Goal: Complete application form

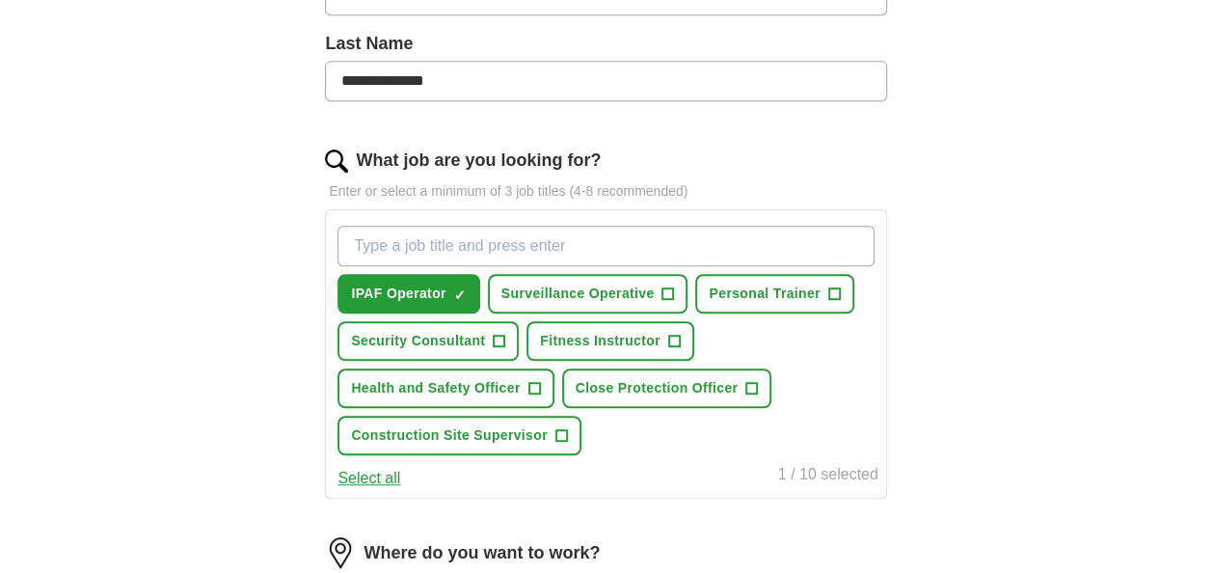
scroll to position [501, 0]
click at [546, 230] on input "What job are you looking for?" at bounding box center [605, 245] width 536 height 40
type input "Painter"
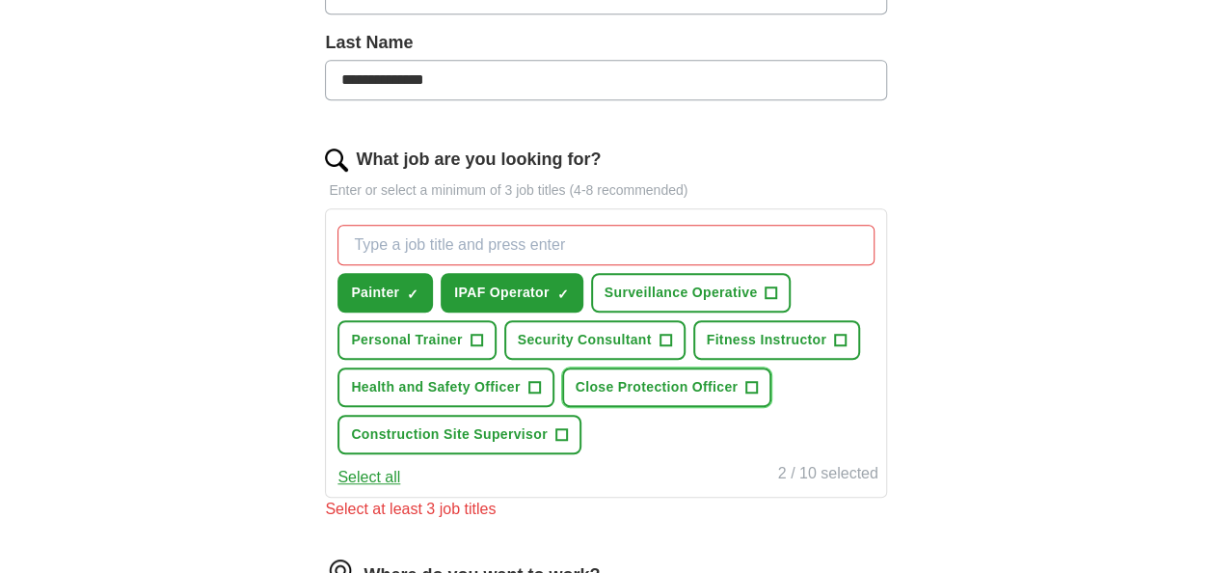
click at [643, 367] on button "Close Protection Officer +" at bounding box center [667, 387] width 210 height 40
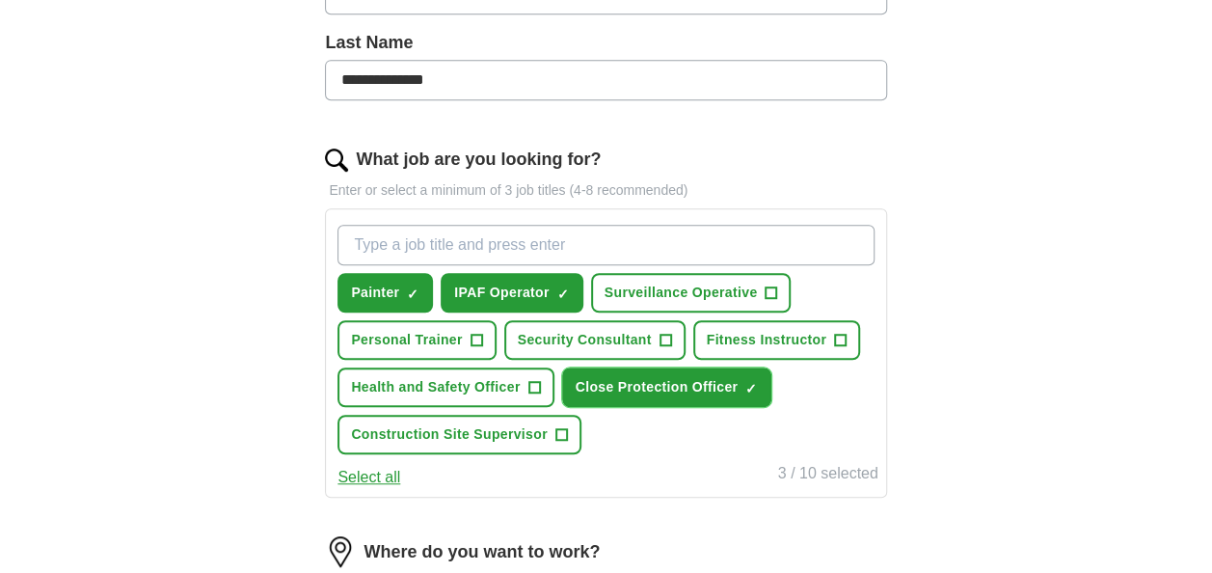
click at [666, 382] on span "Close Protection Officer" at bounding box center [657, 387] width 163 height 20
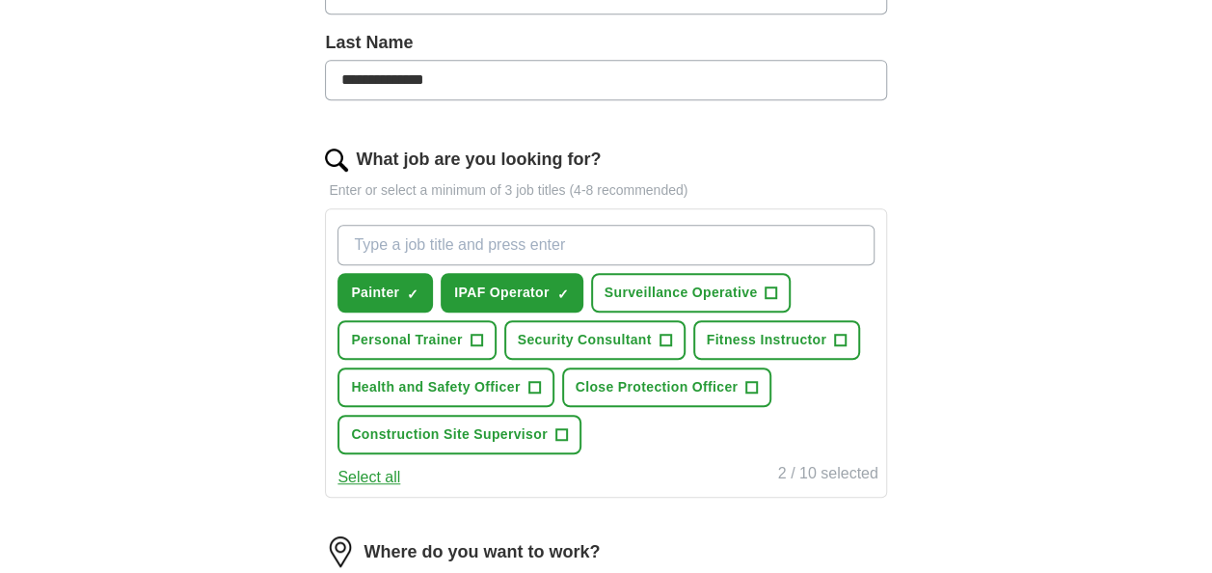
click at [493, 249] on input "What job are you looking for?" at bounding box center [605, 245] width 536 height 40
type input "Labourer"
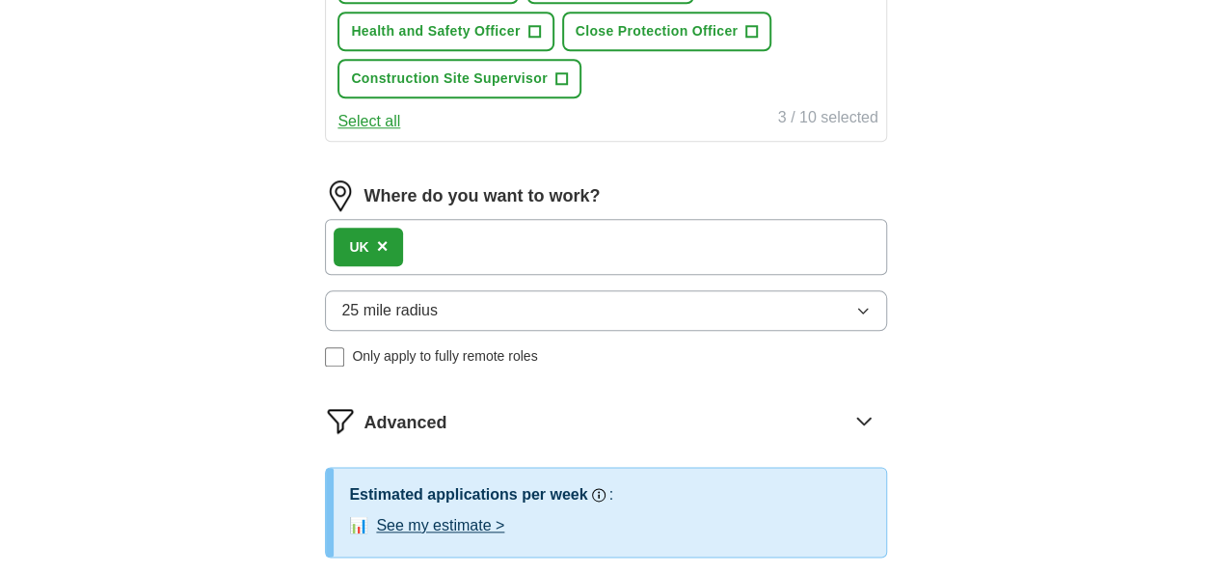
scroll to position [912, 0]
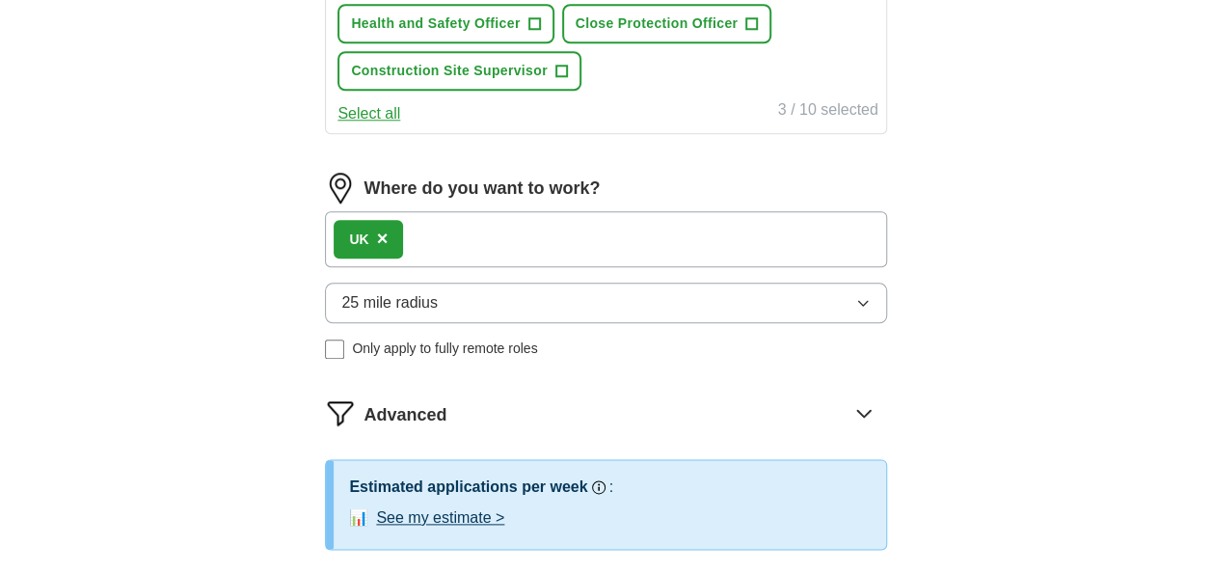
click at [439, 223] on div "UK ×" at bounding box center [605, 239] width 561 height 56
click at [388, 229] on div "UK ×" at bounding box center [368, 239] width 69 height 39
click at [383, 231] on span "×" at bounding box center [383, 238] width 12 height 21
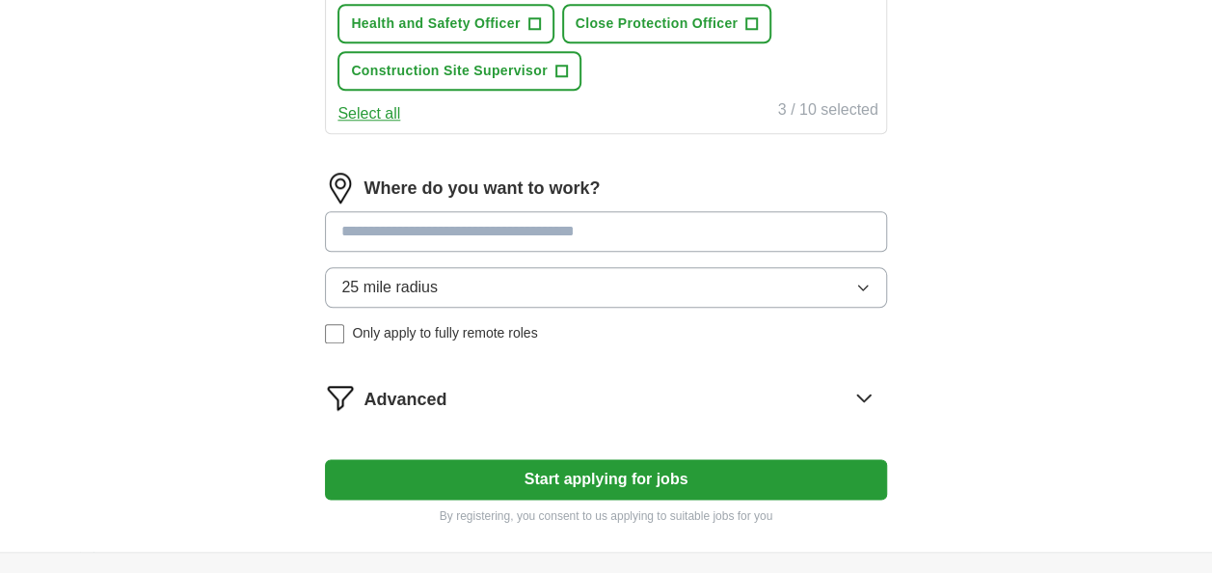
click at [383, 231] on input at bounding box center [605, 231] width 561 height 40
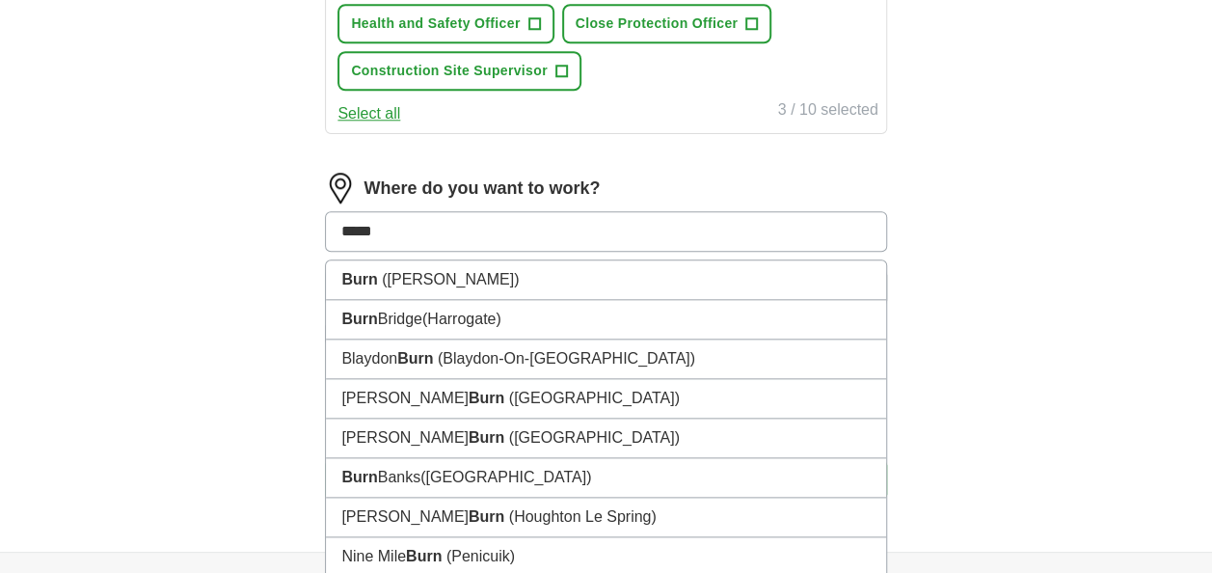
type input "******"
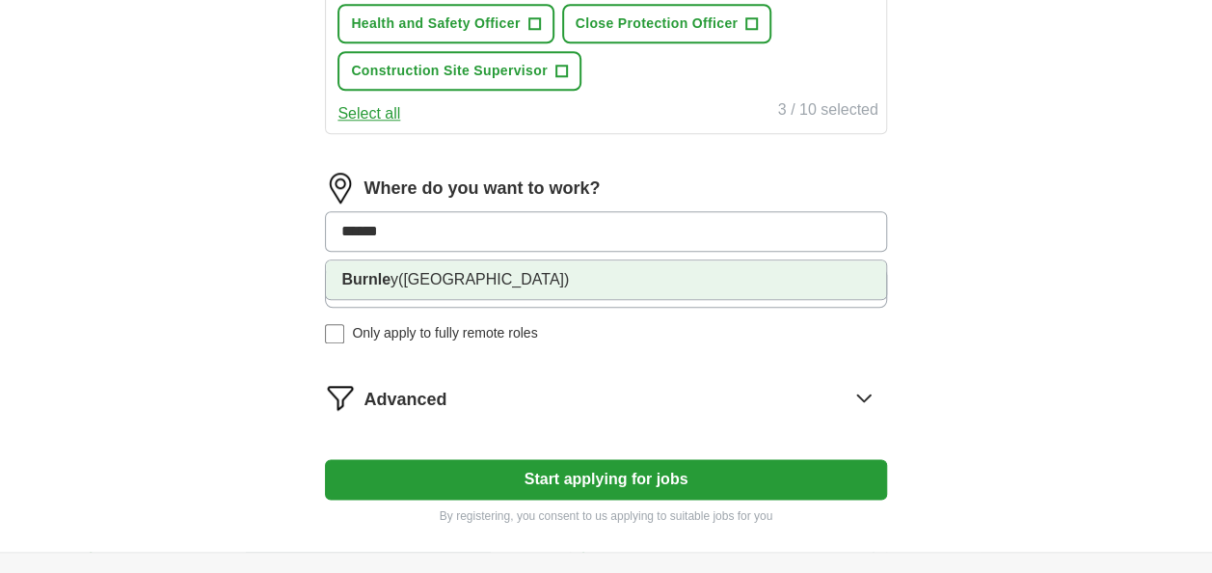
click at [386, 271] on strong "Burnle" at bounding box center [365, 279] width 49 height 16
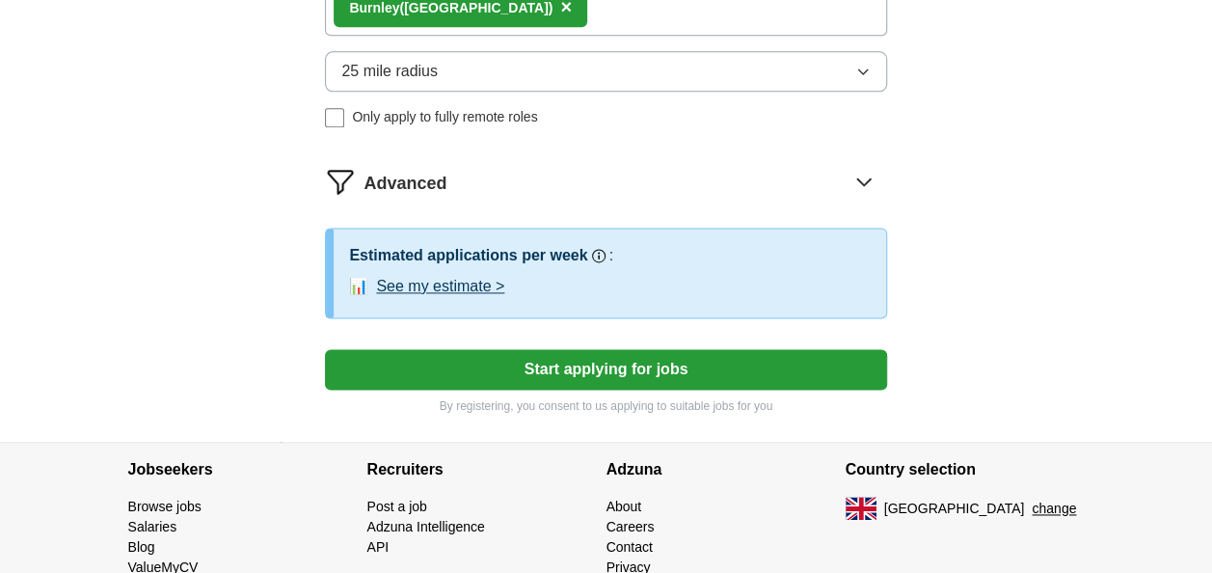
scroll to position [1182, 0]
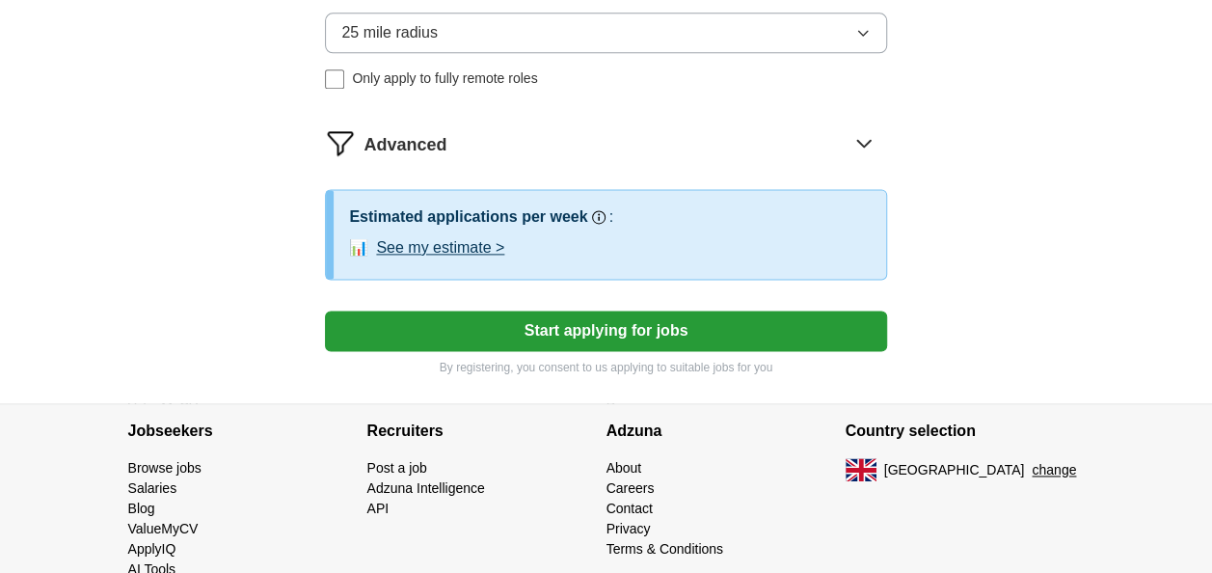
click at [789, 320] on button "Start applying for jobs" at bounding box center [605, 330] width 561 height 40
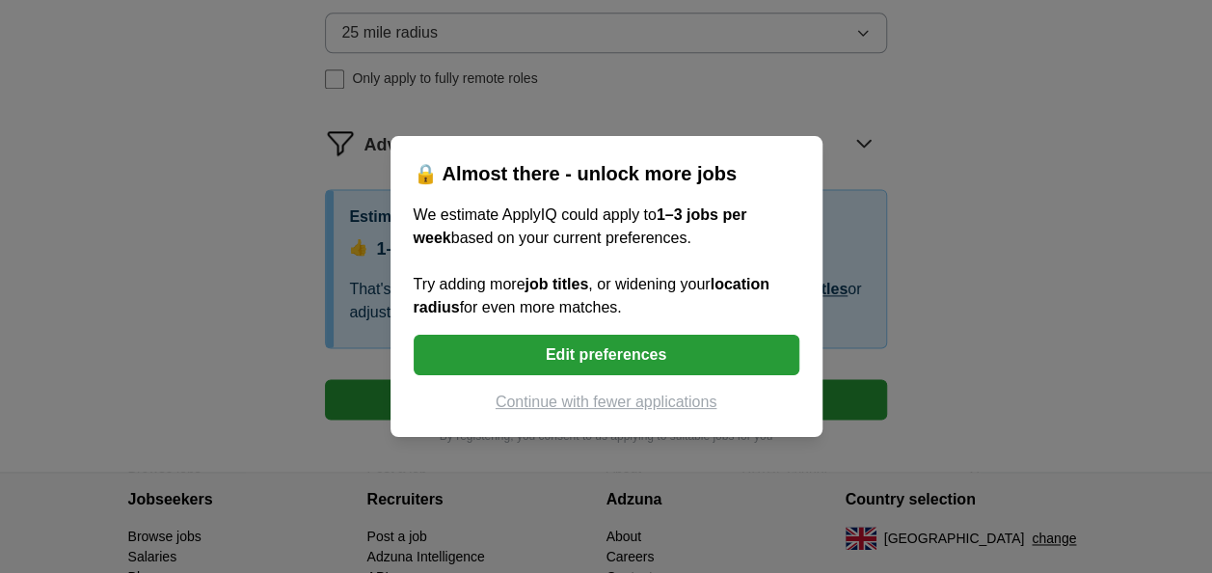
click at [657, 403] on button "Continue with fewer applications" at bounding box center [607, 402] width 386 height 23
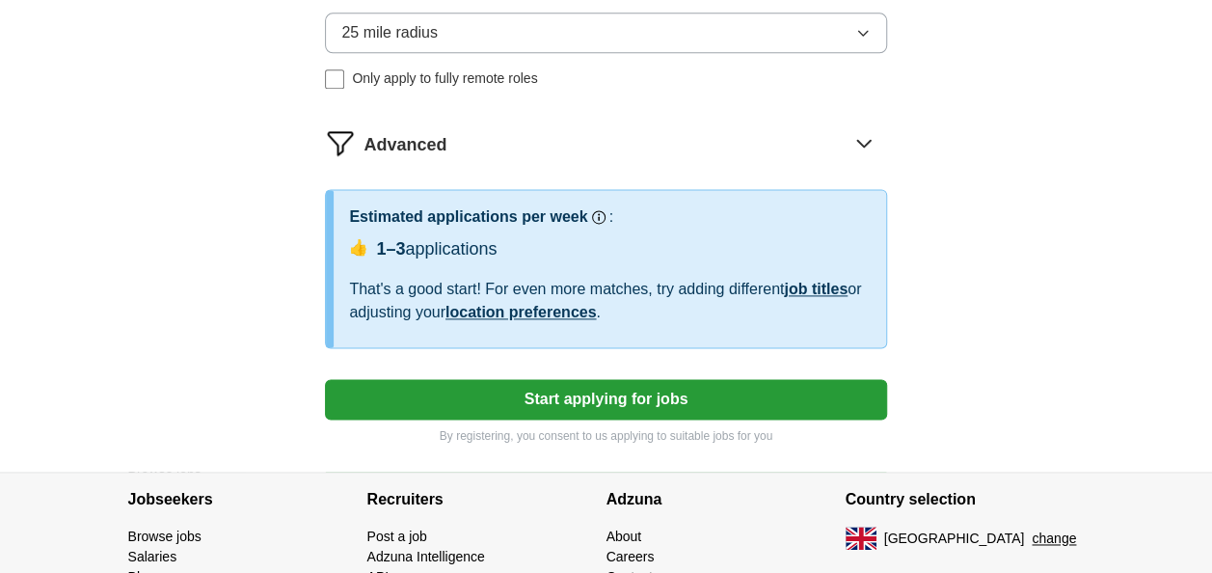
select select "**"
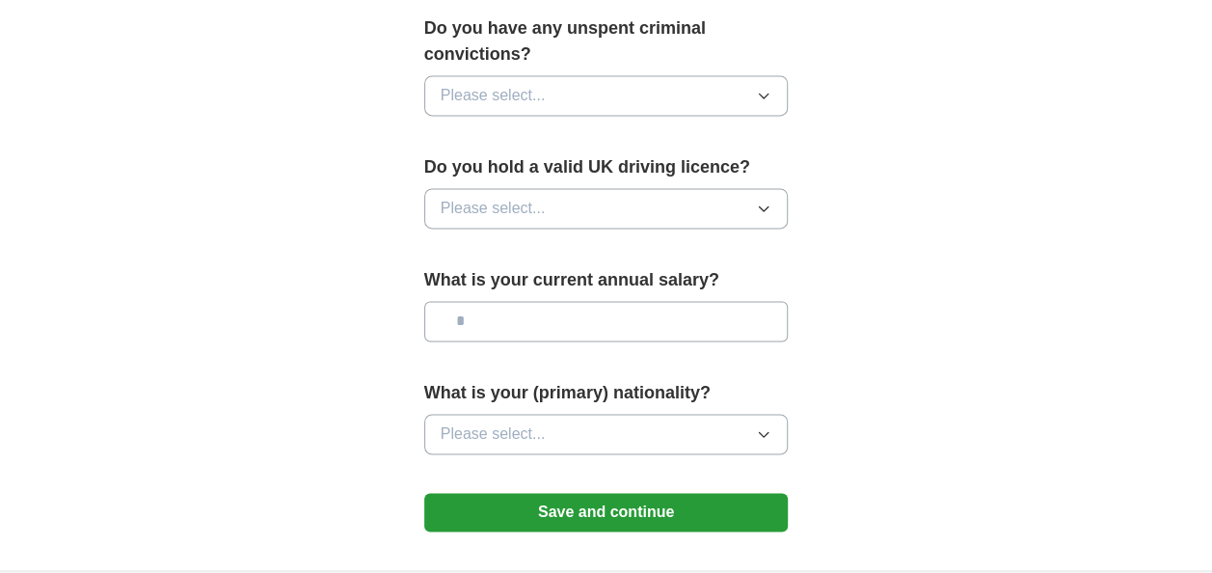
scroll to position [1323, 0]
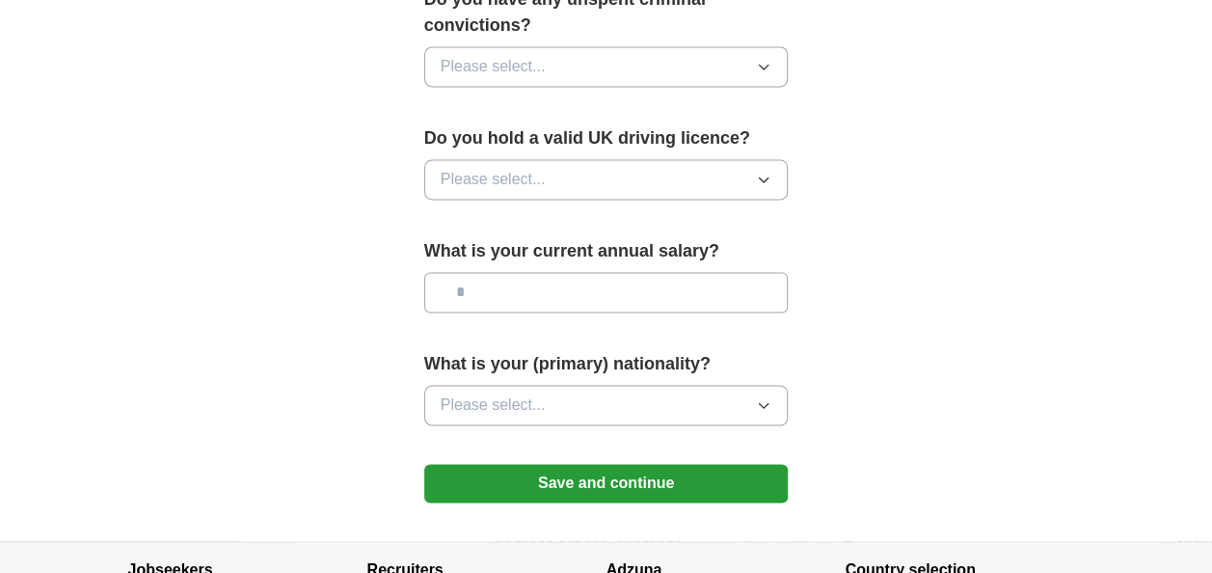
click at [766, 403] on icon "button" at bounding box center [764, 405] width 9 height 5
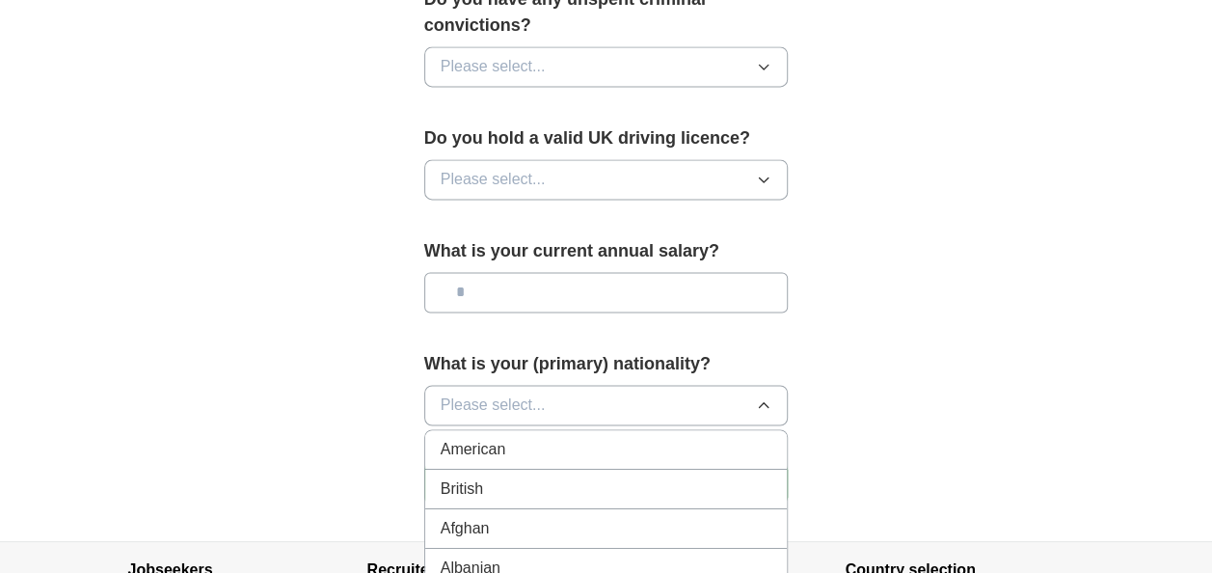
click at [723, 477] on div "British" at bounding box center [607, 488] width 332 height 23
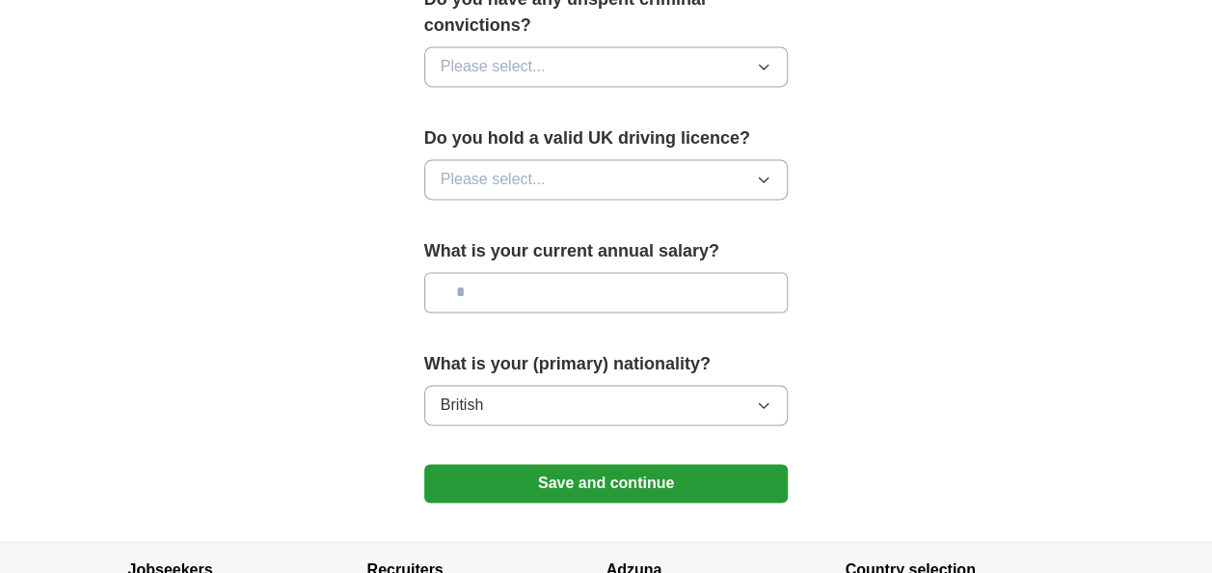
click at [746, 272] on input "text" at bounding box center [606, 292] width 364 height 40
click at [765, 172] on icon "button" at bounding box center [763, 179] width 15 height 15
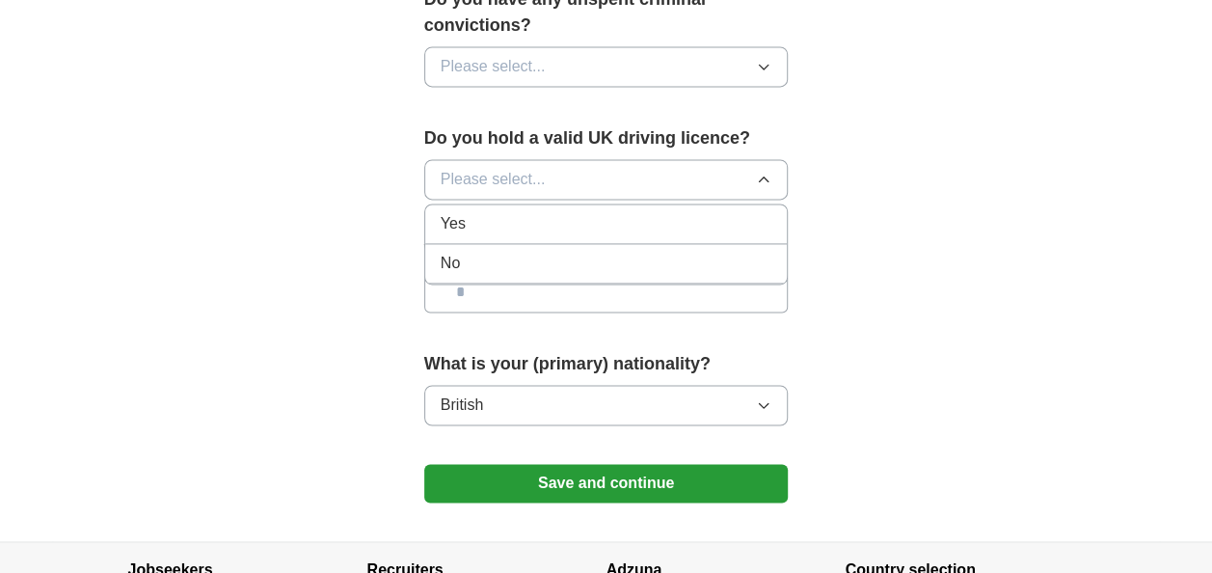
click at [731, 212] on div "Yes" at bounding box center [607, 223] width 332 height 23
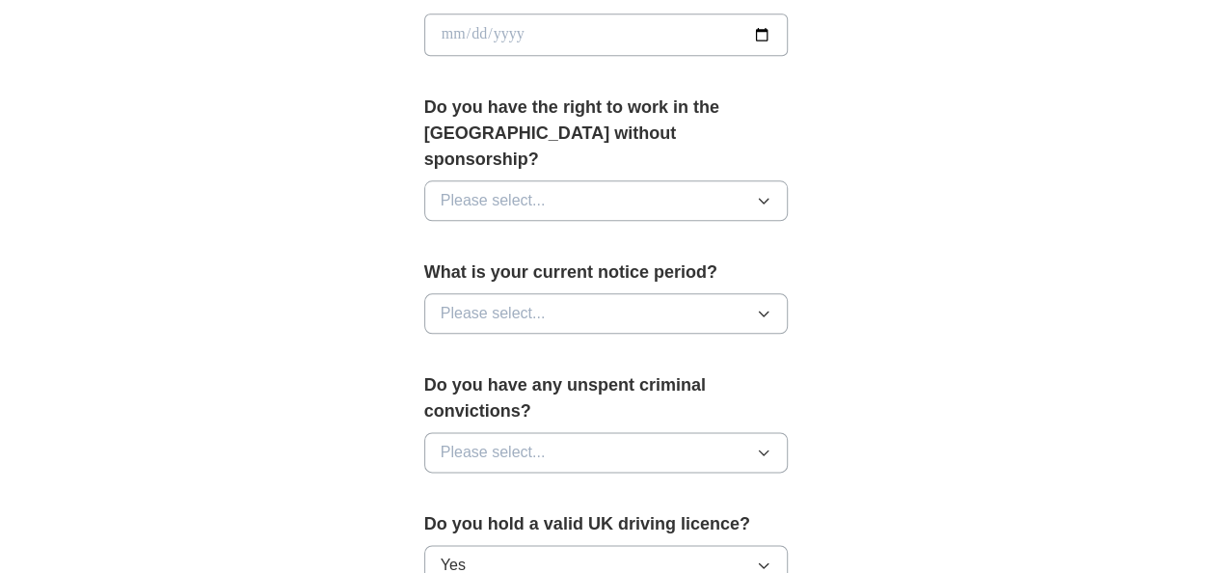
scroll to position [899, 0]
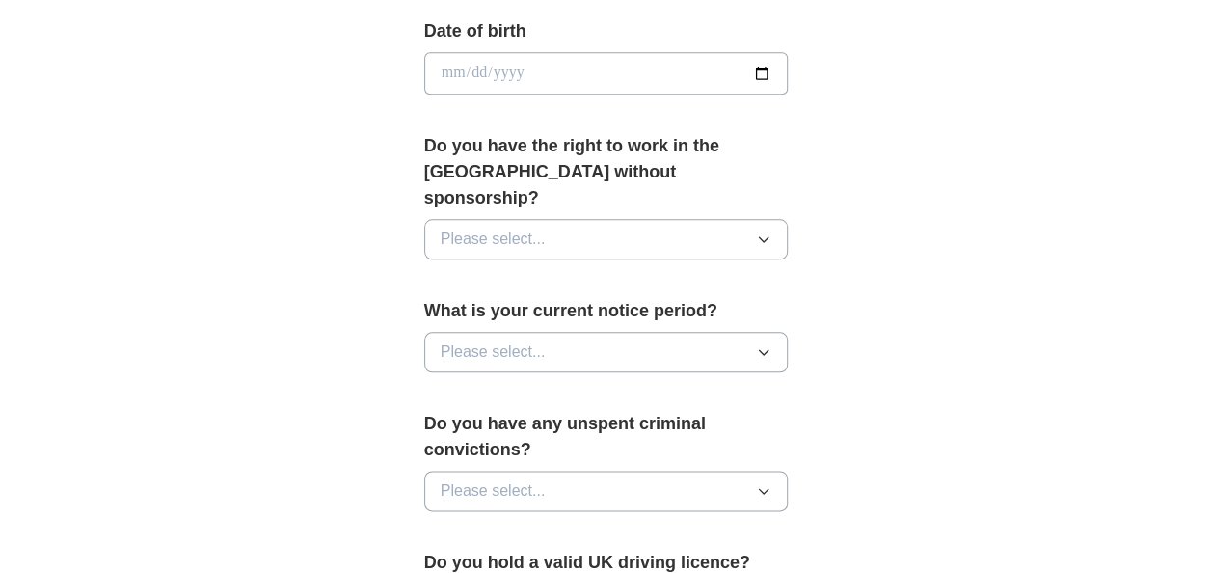
click at [769, 344] on icon "button" at bounding box center [763, 351] width 15 height 15
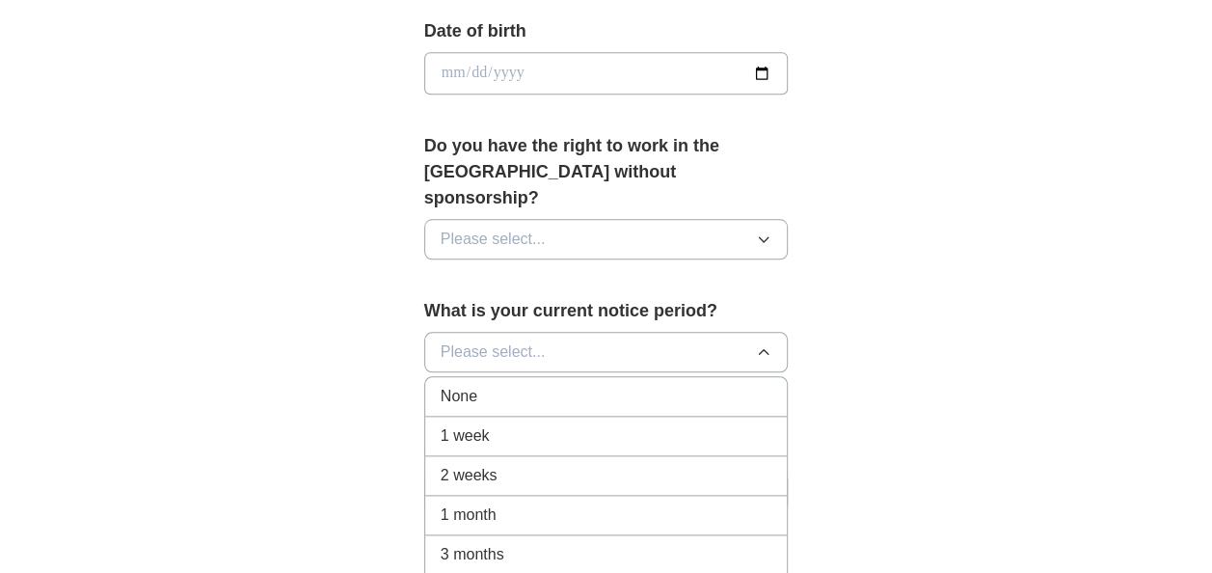
click at [721, 385] on div "None" at bounding box center [607, 396] width 332 height 23
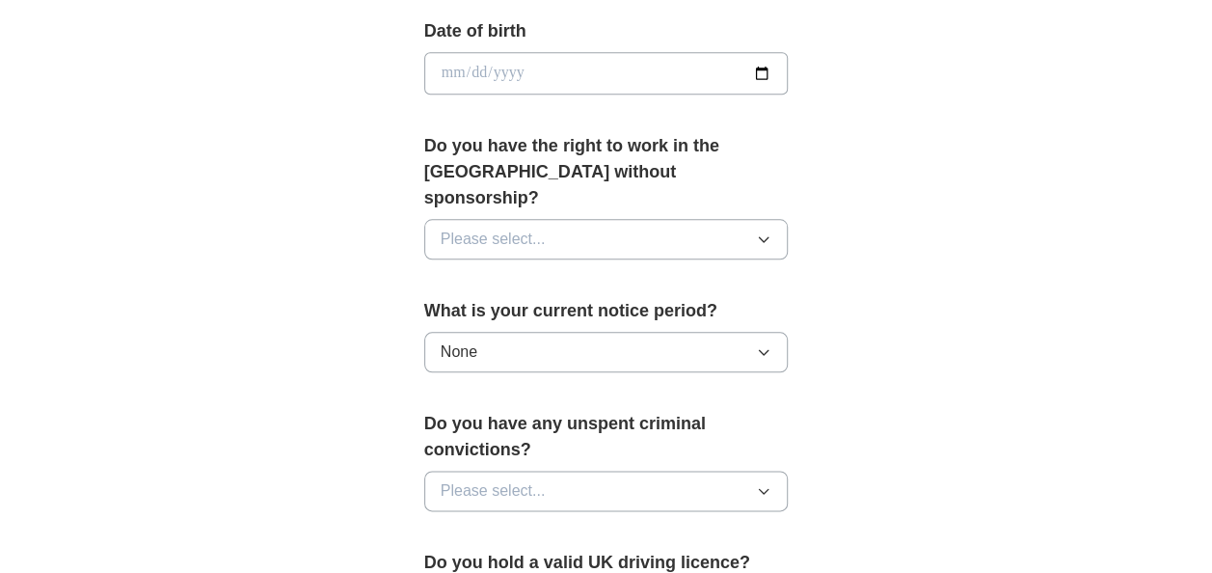
click at [776, 219] on button "Please select..." at bounding box center [606, 239] width 364 height 40
click at [756, 272] on div "Yes" at bounding box center [607, 283] width 332 height 23
click at [634, 63] on input "date" at bounding box center [606, 73] width 364 height 42
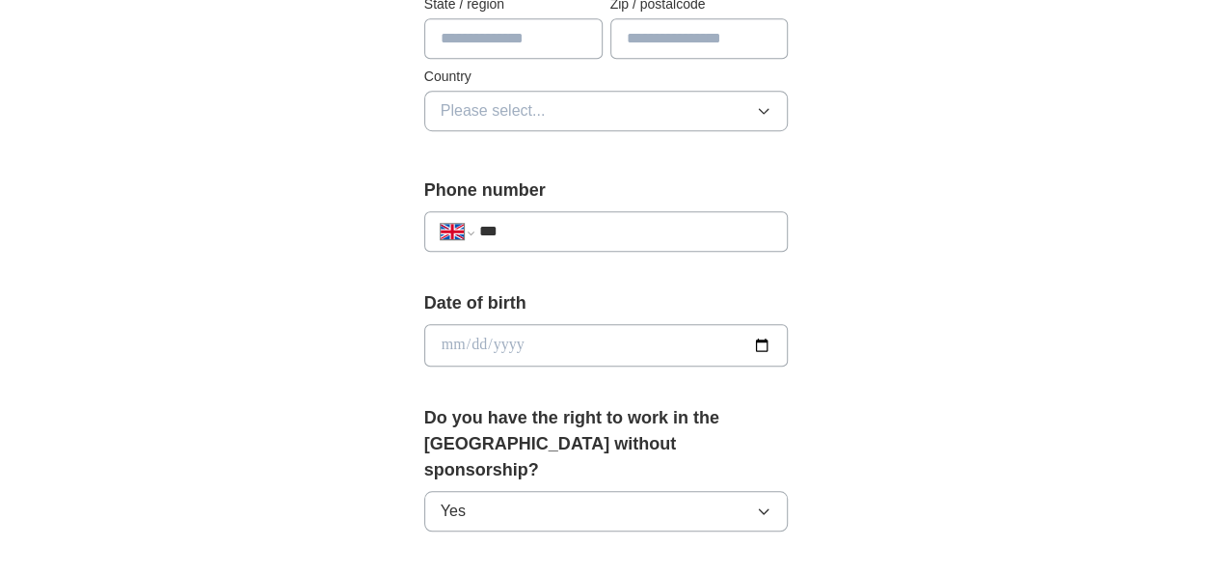
scroll to position [603, 0]
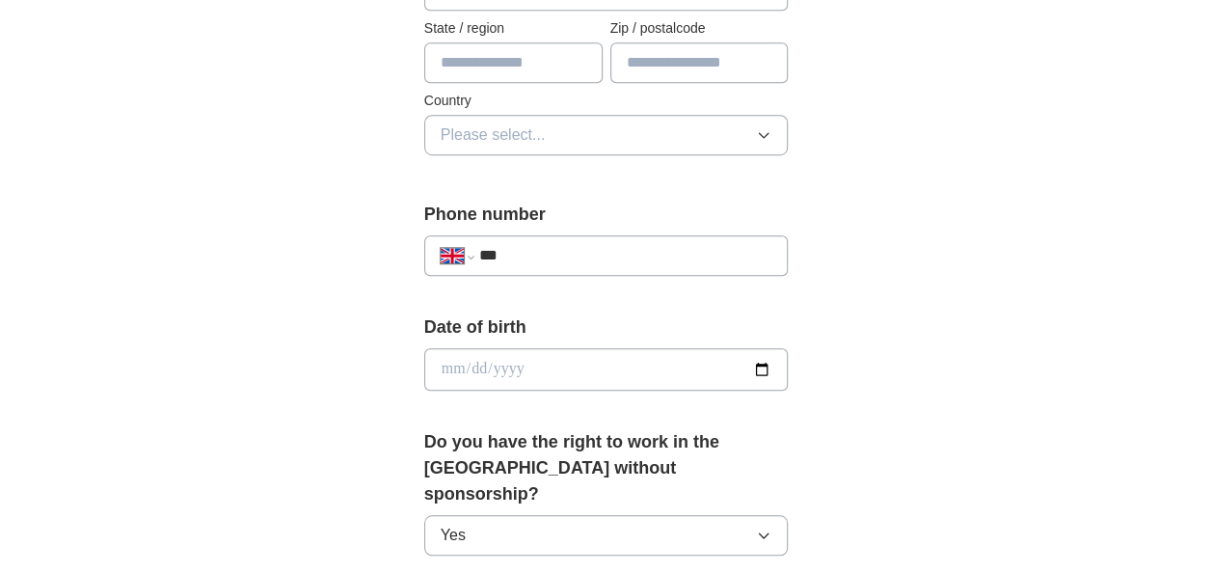
click at [550, 368] on input "date" at bounding box center [606, 369] width 364 height 42
click at [547, 262] on input "***" at bounding box center [625, 255] width 293 height 23
type input "**********"
click at [771, 133] on icon "button" at bounding box center [763, 134] width 15 height 15
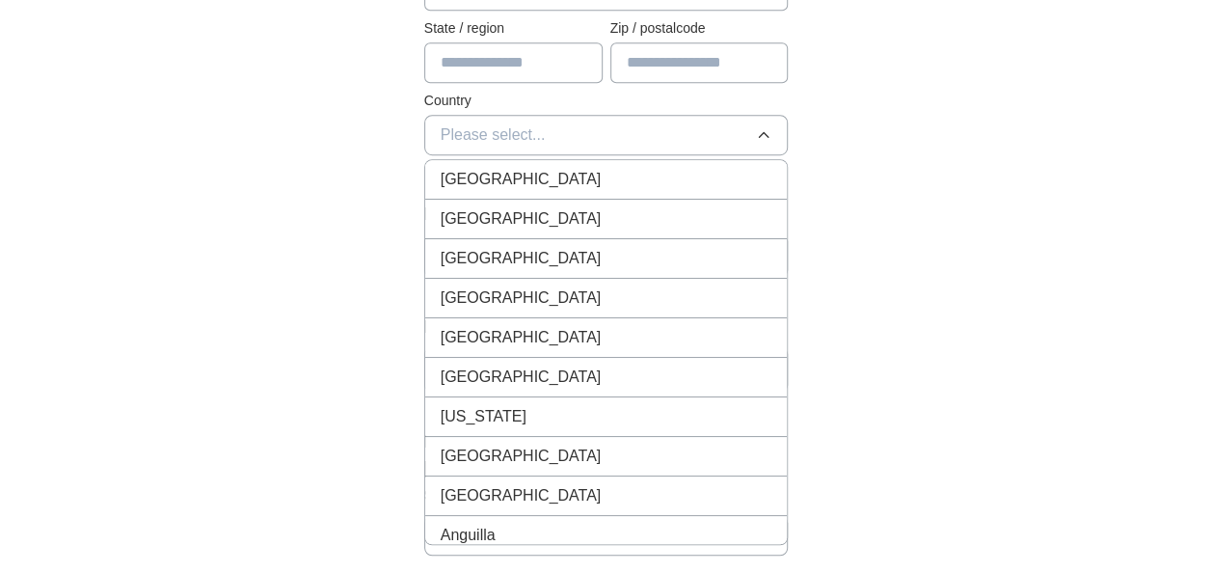
click at [738, 168] on div "[GEOGRAPHIC_DATA]" at bounding box center [607, 179] width 332 height 23
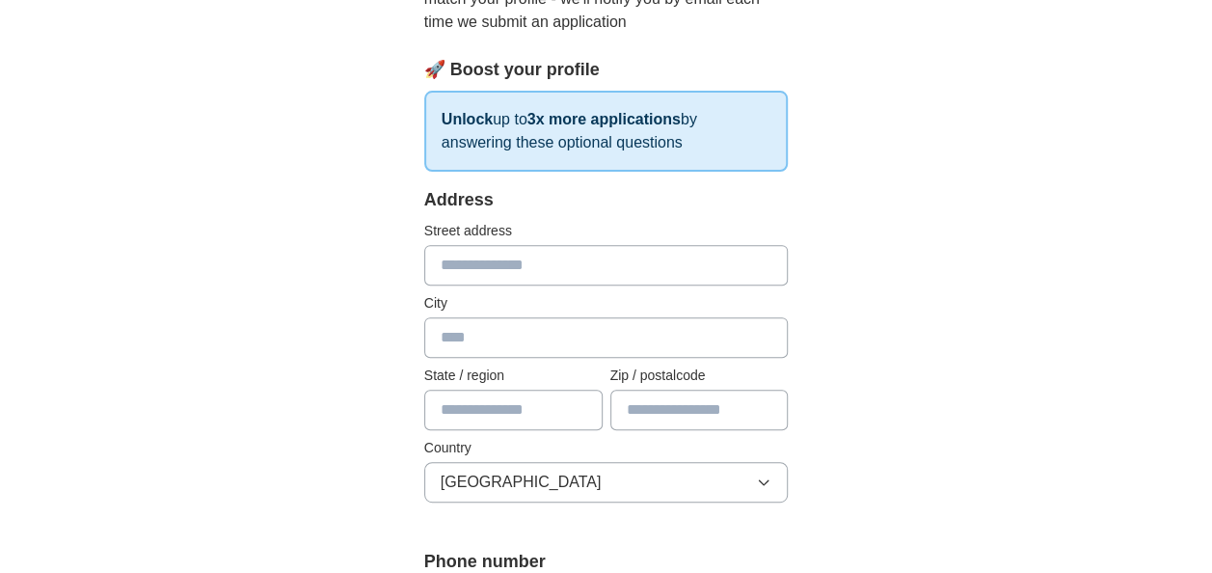
scroll to position [217, 0]
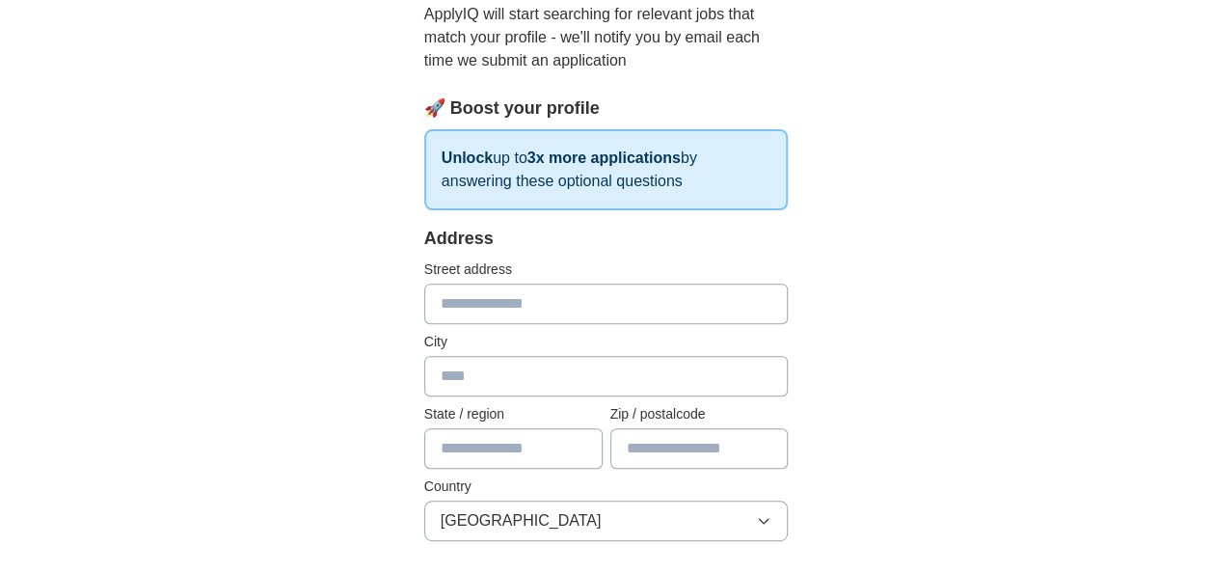
click at [594, 307] on input "text" at bounding box center [606, 303] width 364 height 40
type input "**********"
click at [565, 380] on input "text" at bounding box center [606, 376] width 364 height 40
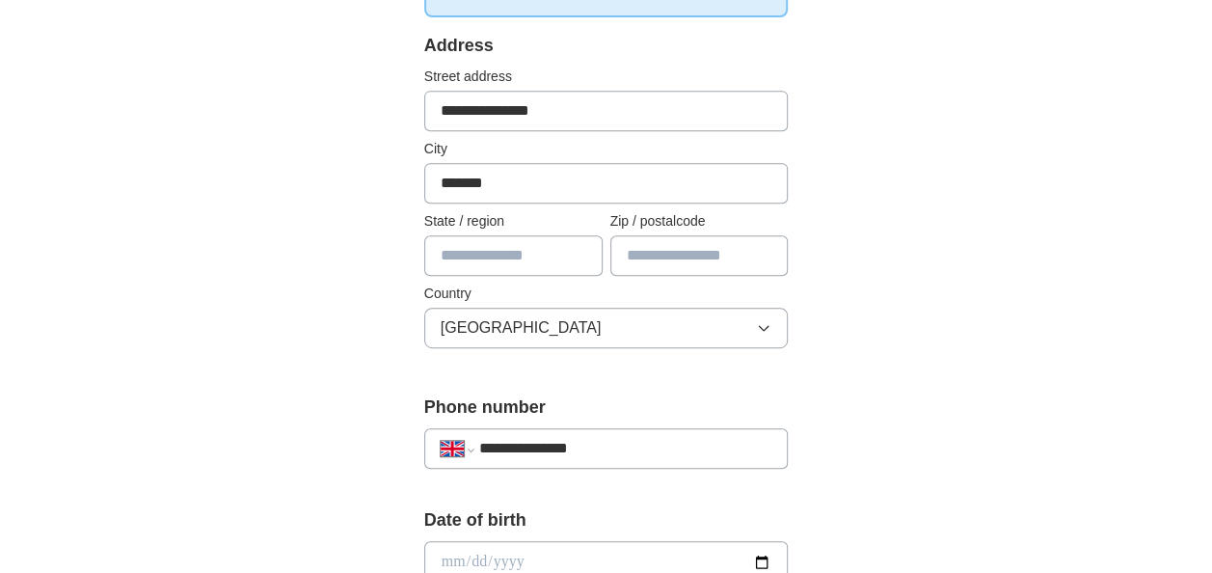
scroll to position [448, 0]
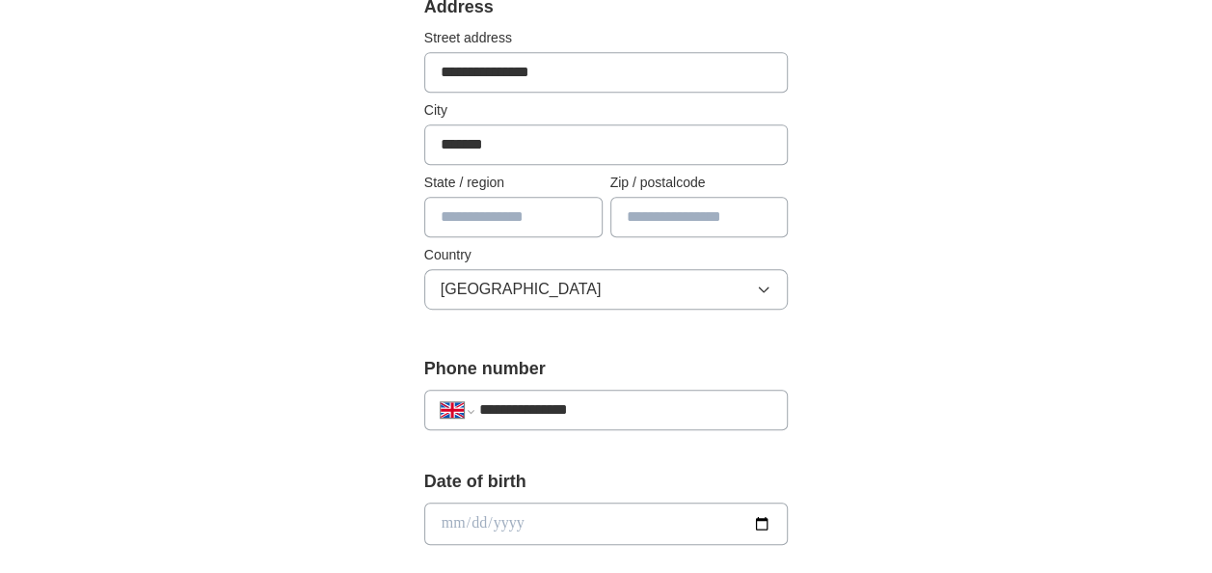
type input "*******"
click at [676, 218] on input "text" at bounding box center [699, 217] width 178 height 40
type input "********"
click at [521, 226] on input "text" at bounding box center [513, 217] width 178 height 40
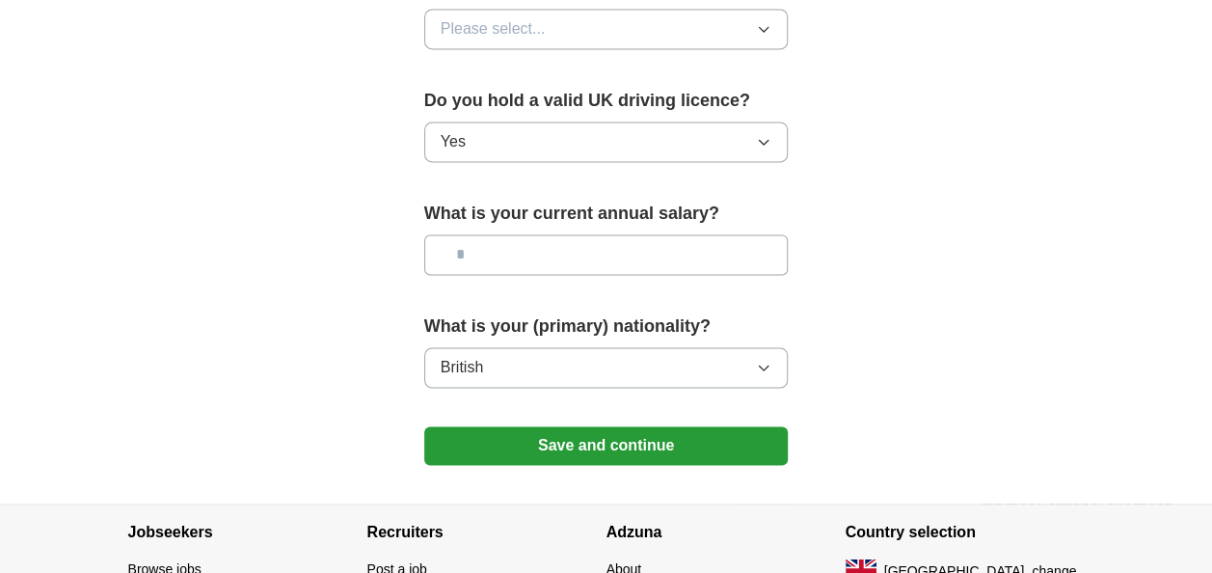
scroll to position [1471, 0]
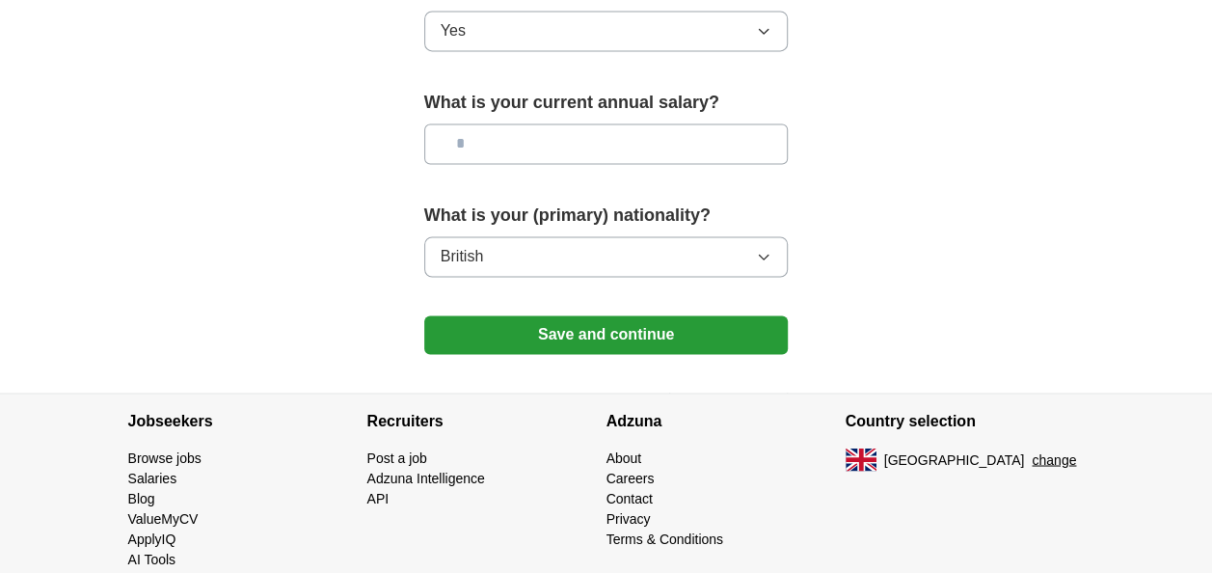
type input "**"
click at [720, 315] on button "Save and continue" at bounding box center [606, 334] width 364 height 39
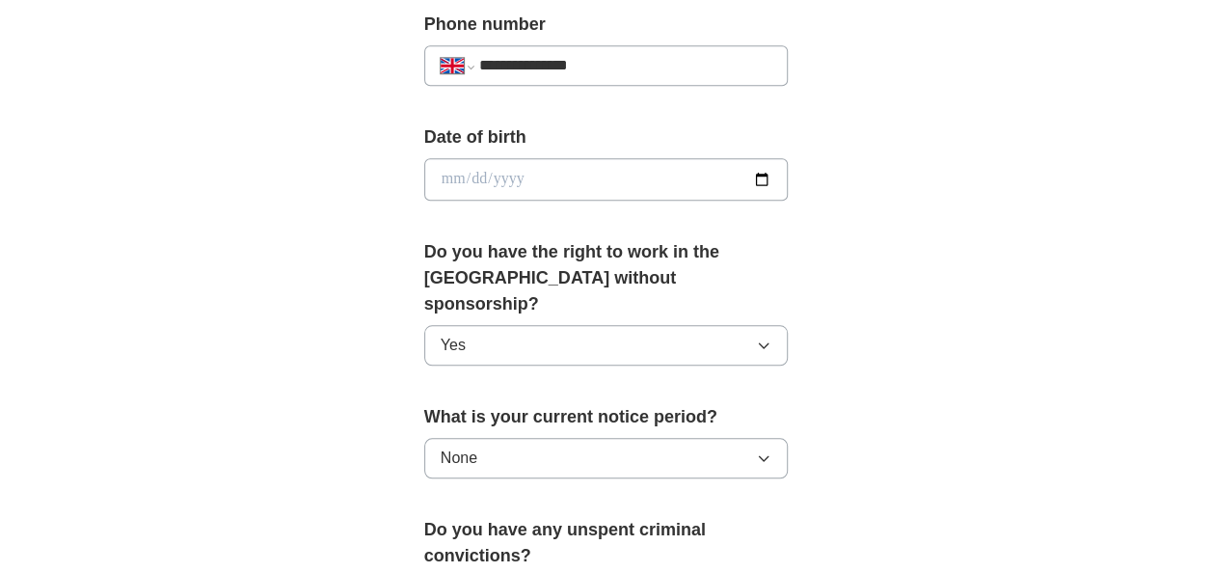
scroll to position [754, 0]
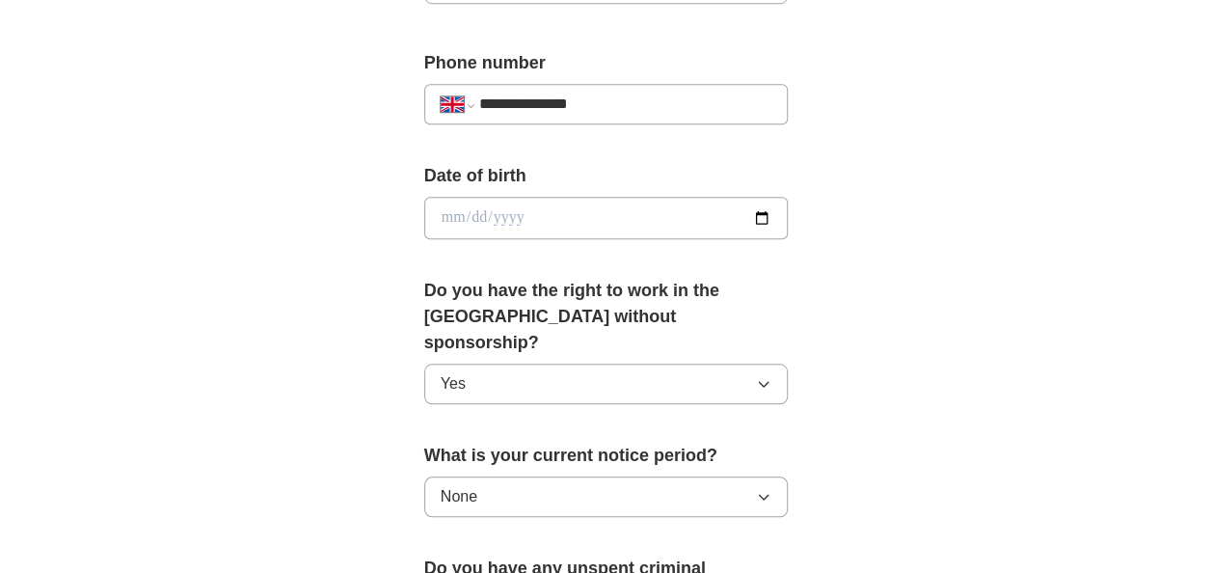
click at [524, 212] on input "date" at bounding box center [606, 218] width 364 height 42
click at [509, 216] on input "date" at bounding box center [606, 218] width 364 height 42
type input "**********"
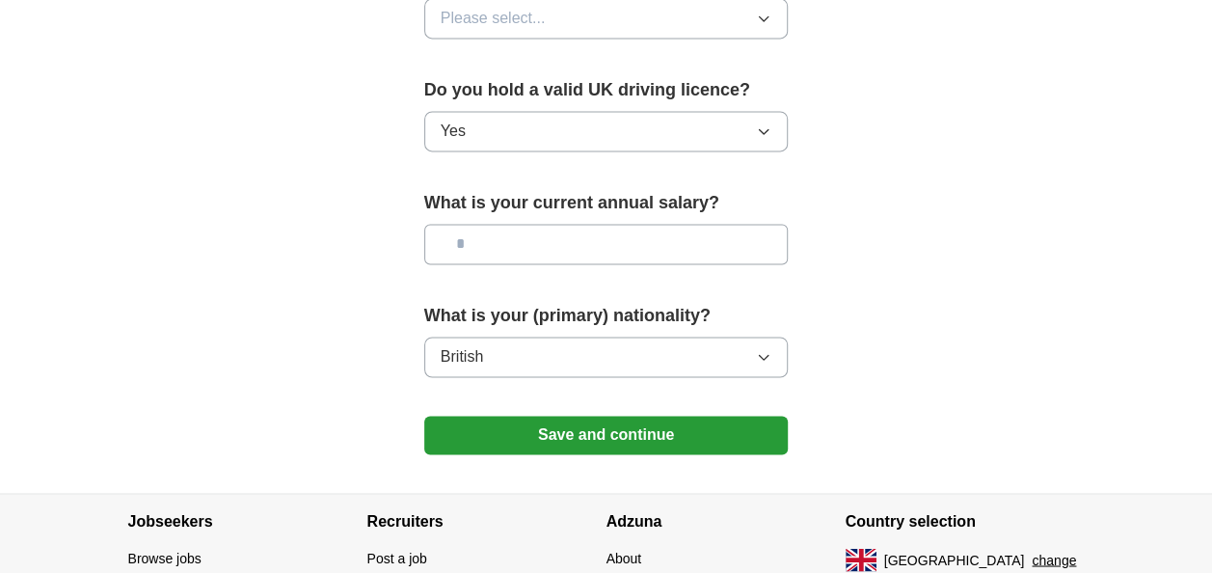
scroll to position [1471, 0]
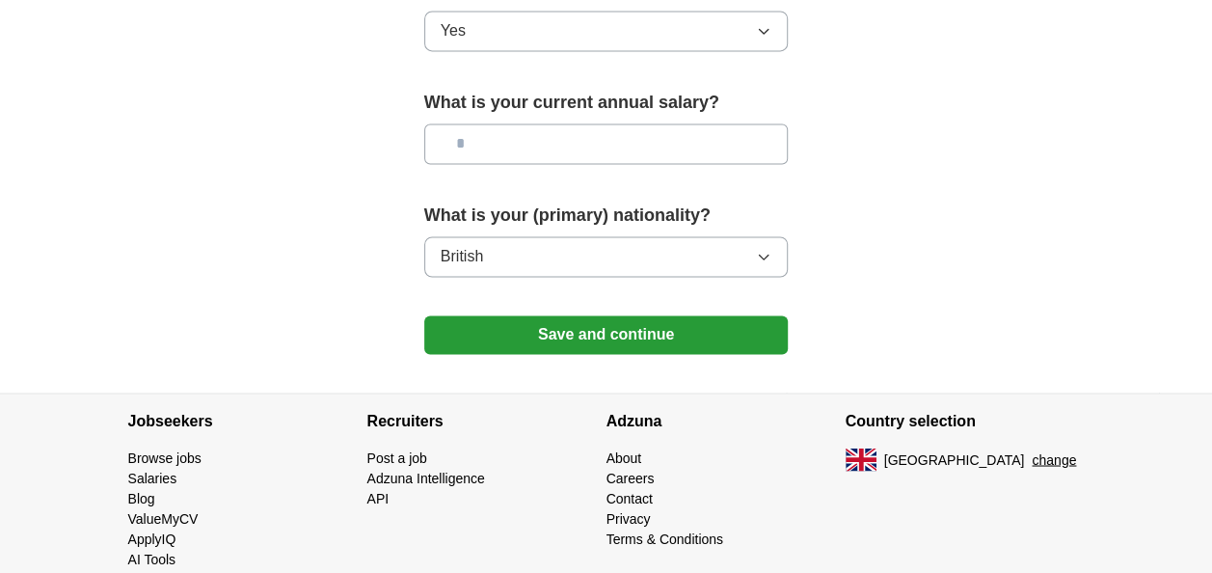
click at [764, 315] on button "Save and continue" at bounding box center [606, 334] width 364 height 39
